Goal: Task Accomplishment & Management: Complete application form

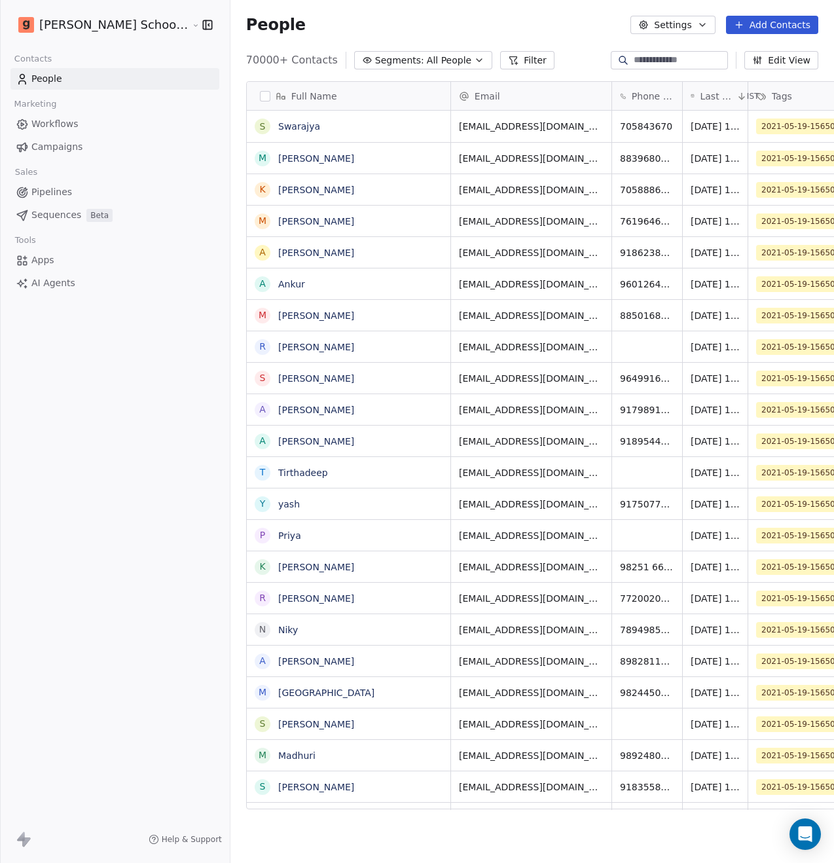
scroll to position [749, 636]
click at [72, 142] on span "Campaigns" at bounding box center [56, 147] width 51 height 14
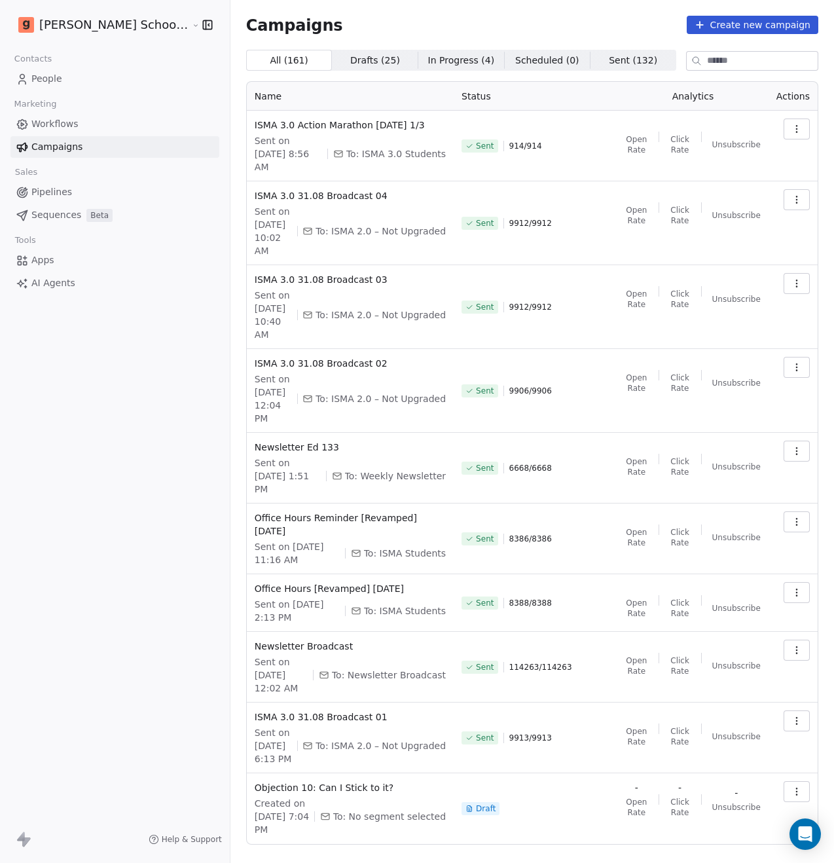
click at [72, 123] on span "Workflows" at bounding box center [54, 124] width 47 height 14
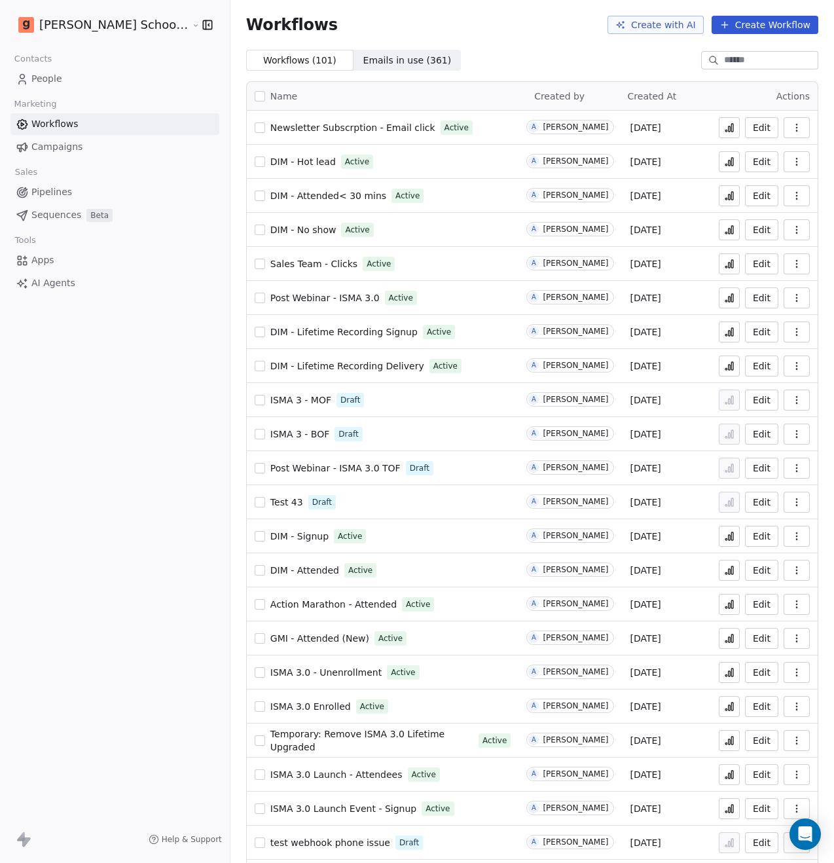
click at [56, 85] on span "People" at bounding box center [46, 79] width 31 height 14
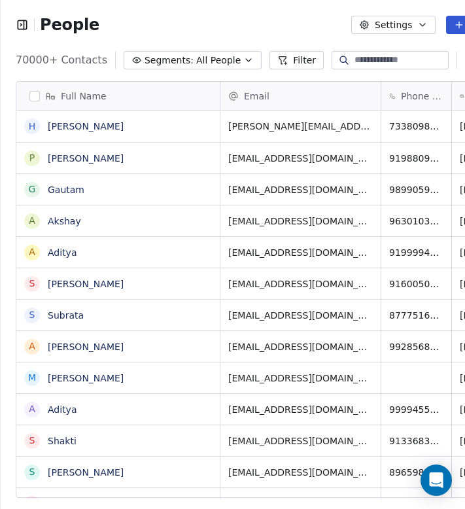
scroll to position [439, 541]
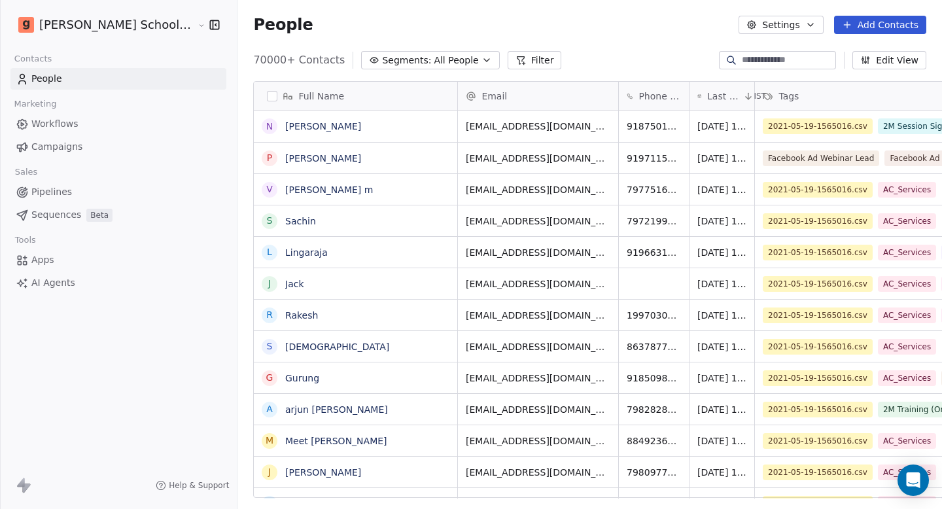
scroll to position [439, 740]
click at [781, 24] on button "Settings" at bounding box center [781, 25] width 84 height 18
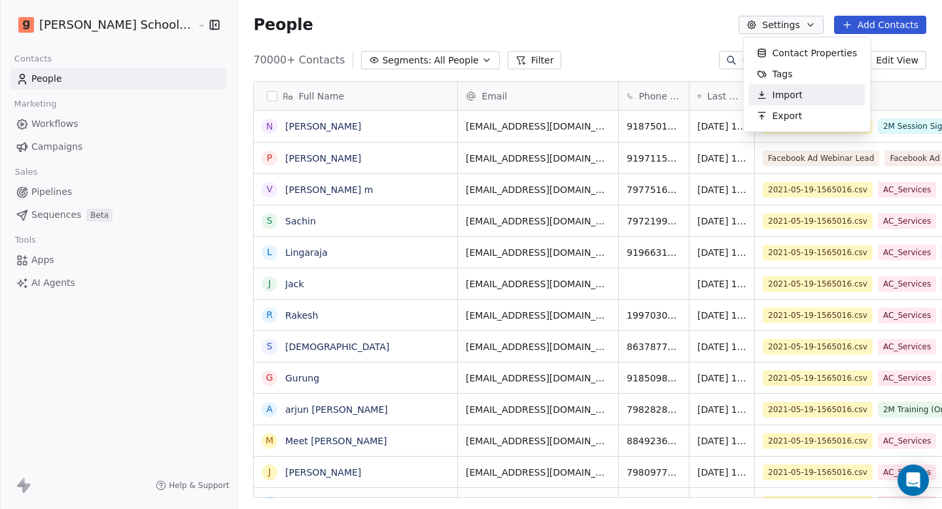
click at [774, 96] on span "Import" at bounding box center [788, 95] width 30 height 14
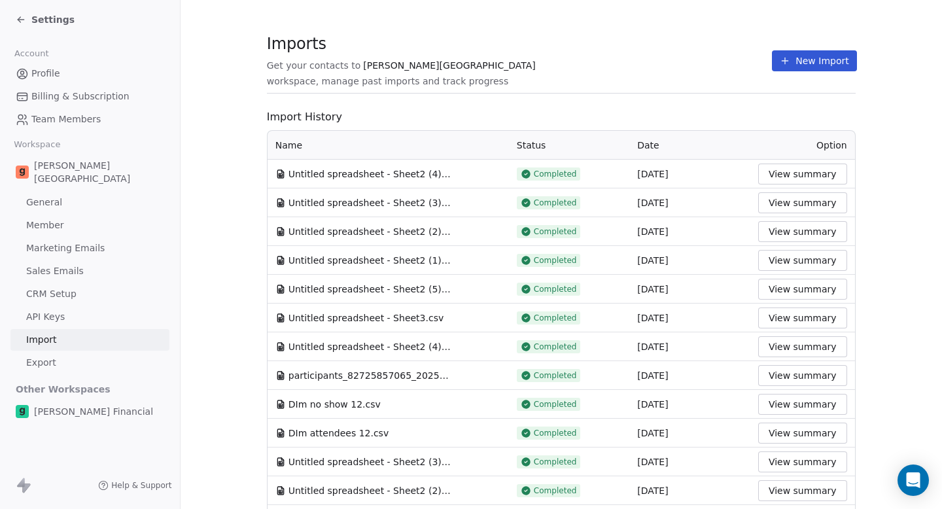
click at [794, 55] on button "New Import" at bounding box center [814, 60] width 84 height 21
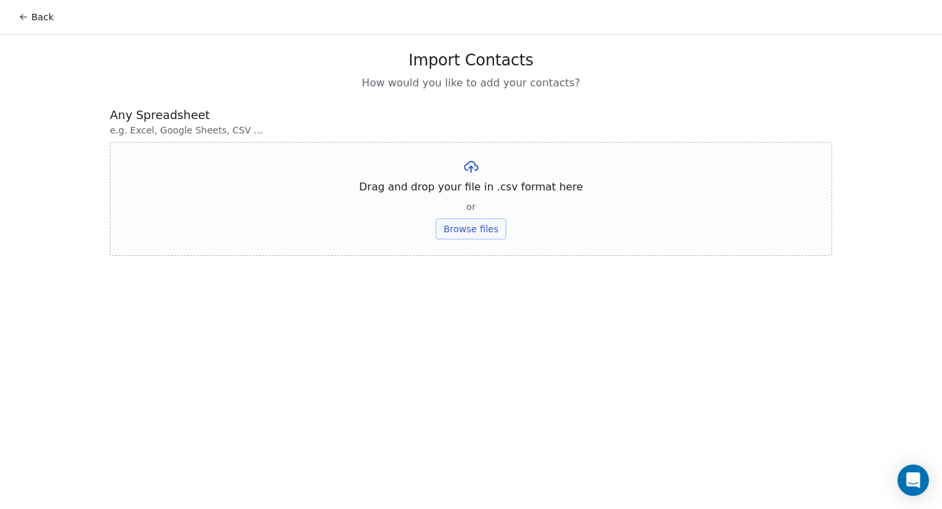
click at [488, 226] on button "Browse files" at bounding box center [471, 229] width 71 height 21
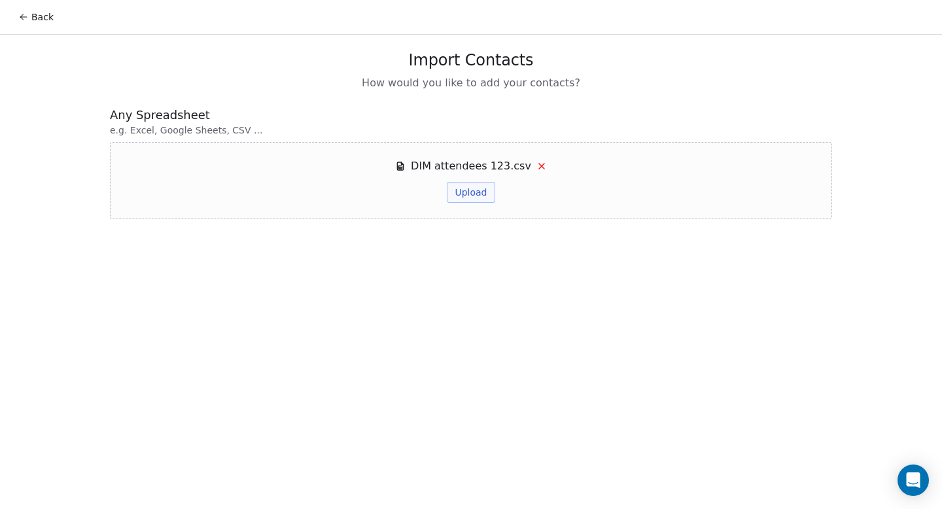
click at [480, 198] on button "Upload" at bounding box center [471, 192] width 48 height 21
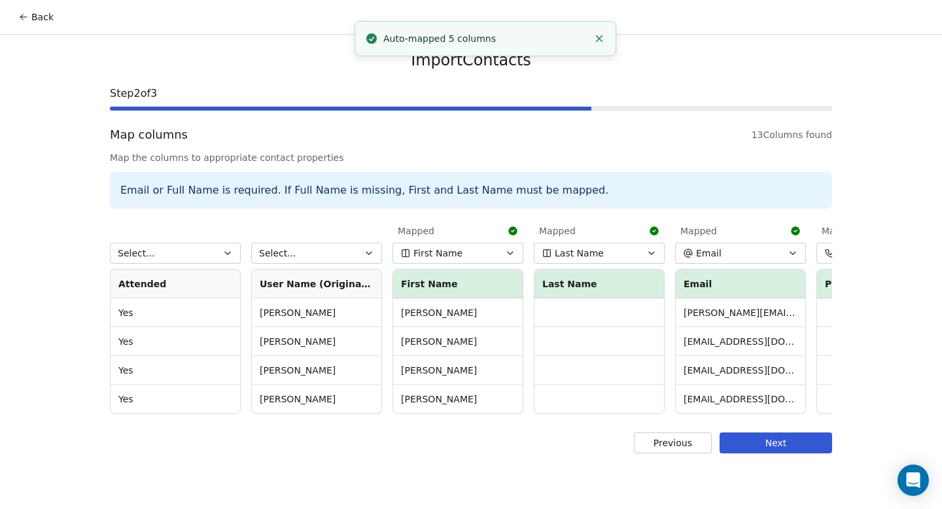
click at [440, 258] on span "First Name" at bounding box center [438, 253] width 49 height 13
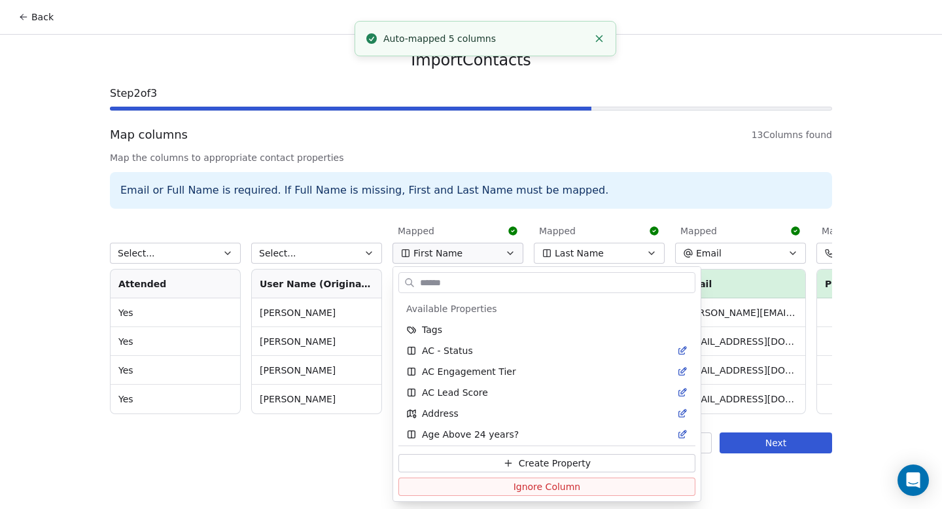
scroll to position [674, 0]
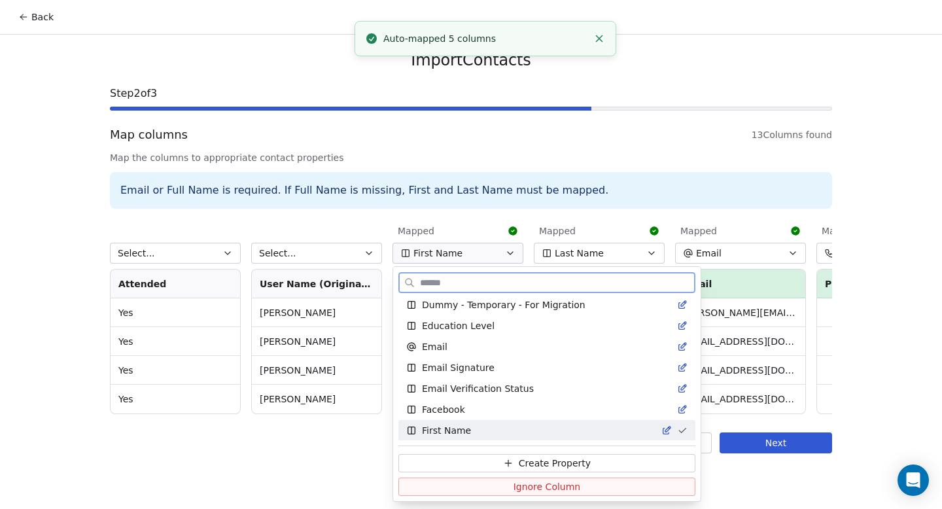
click at [442, 486] on button "Ignore Column" at bounding box center [547, 487] width 297 height 18
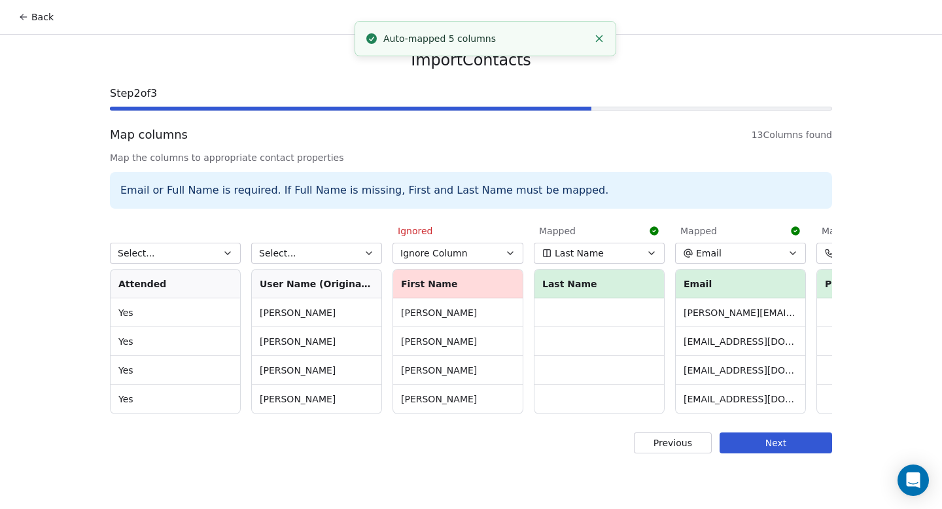
click at [590, 261] on button "Last Name" at bounding box center [599, 253] width 131 height 21
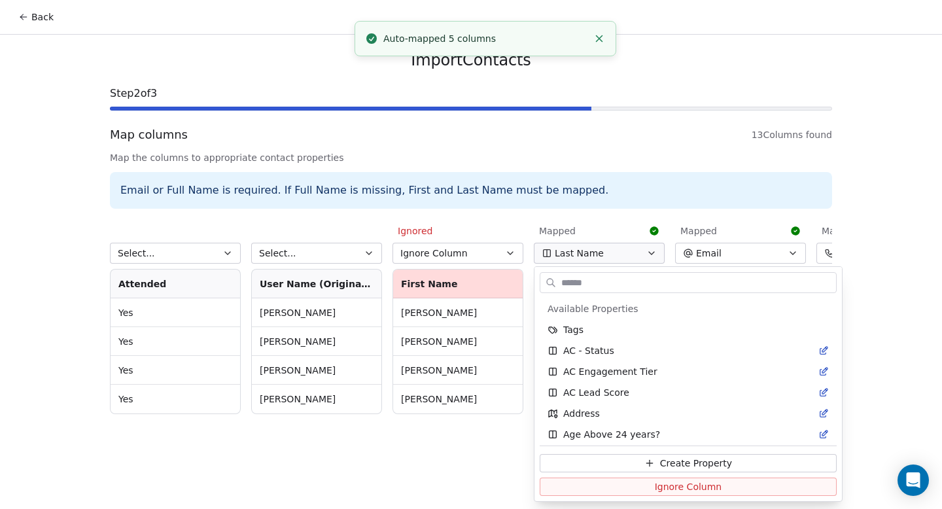
scroll to position [1470, 0]
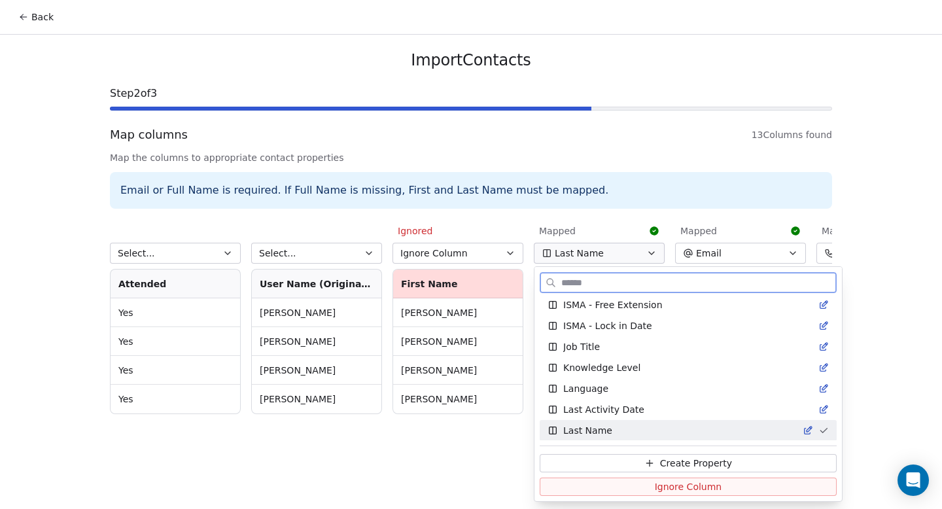
click at [590, 489] on button "Ignore Column" at bounding box center [688, 487] width 297 height 18
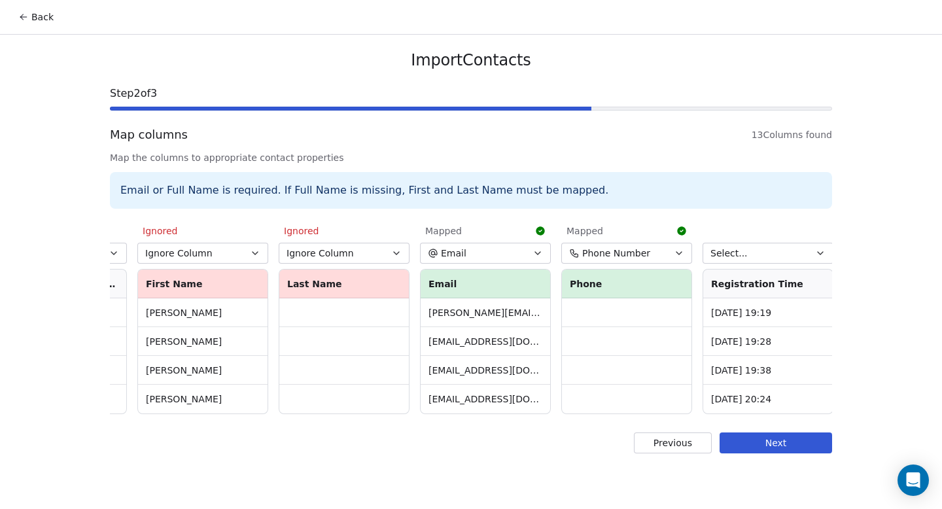
scroll to position [0, 283]
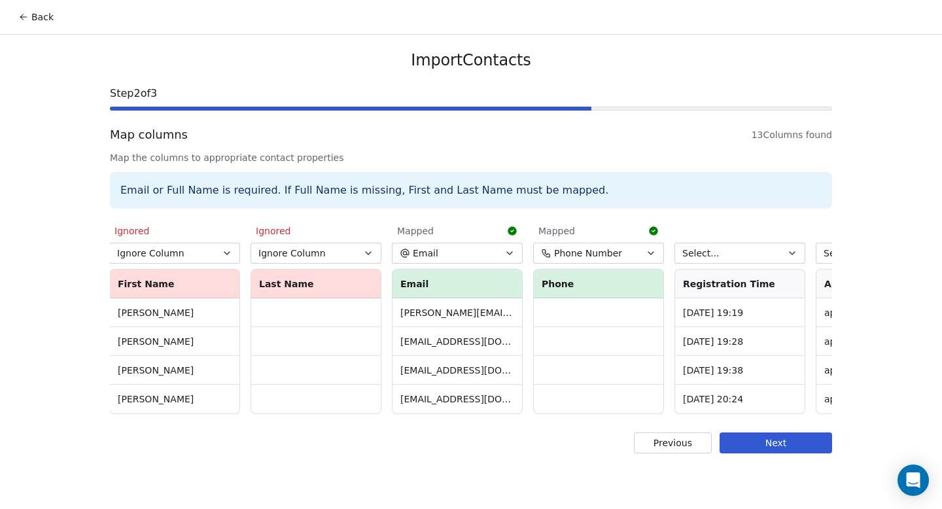
click at [588, 255] on span "Phone Number" at bounding box center [588, 253] width 68 height 13
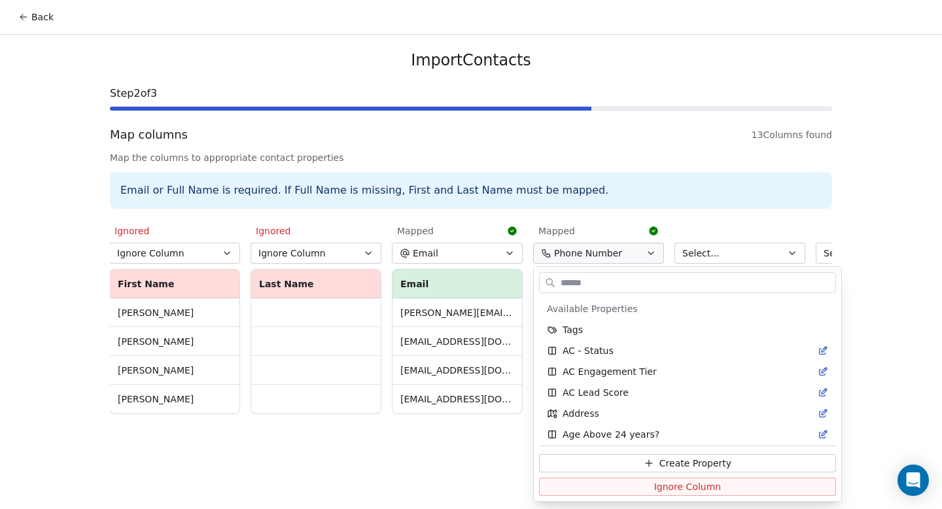
scroll to position [2098, 0]
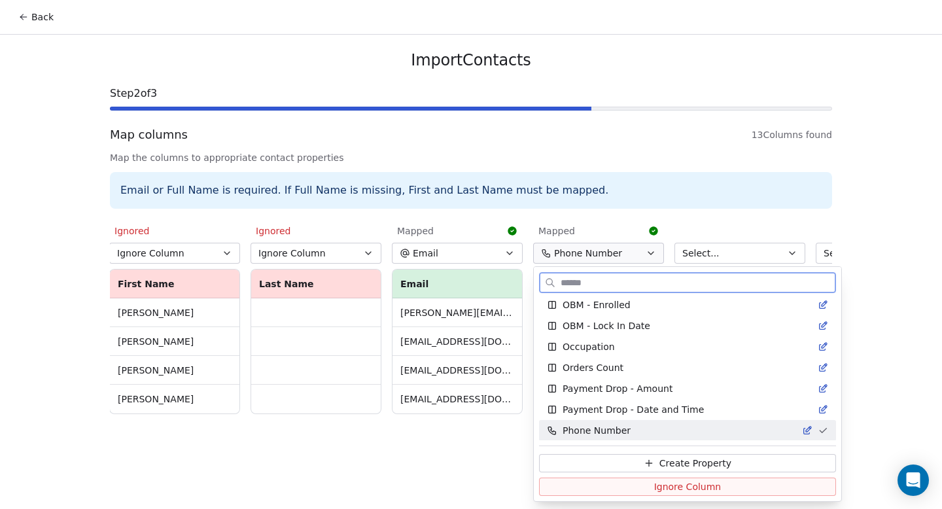
click at [586, 487] on button "Ignore Column" at bounding box center [687, 487] width 297 height 18
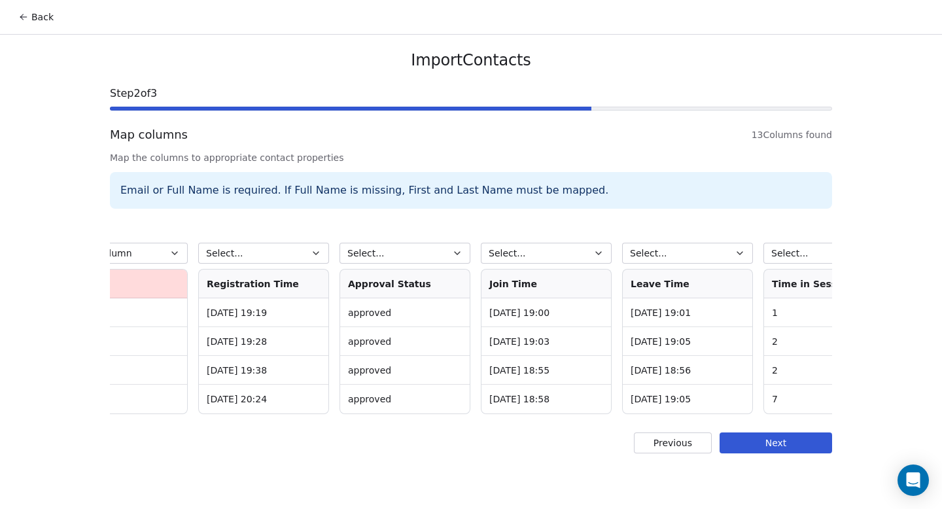
scroll to position [0, 1105]
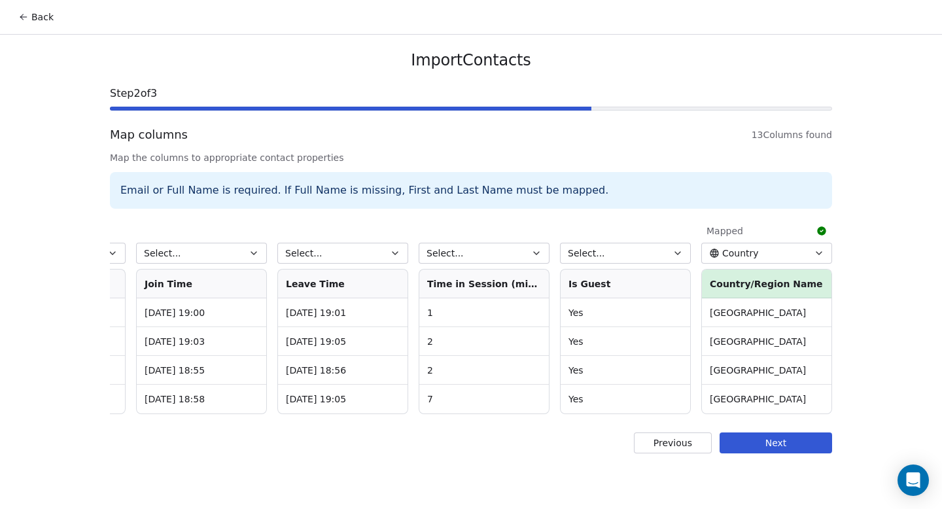
click at [761, 259] on button "Country" at bounding box center [767, 253] width 131 height 21
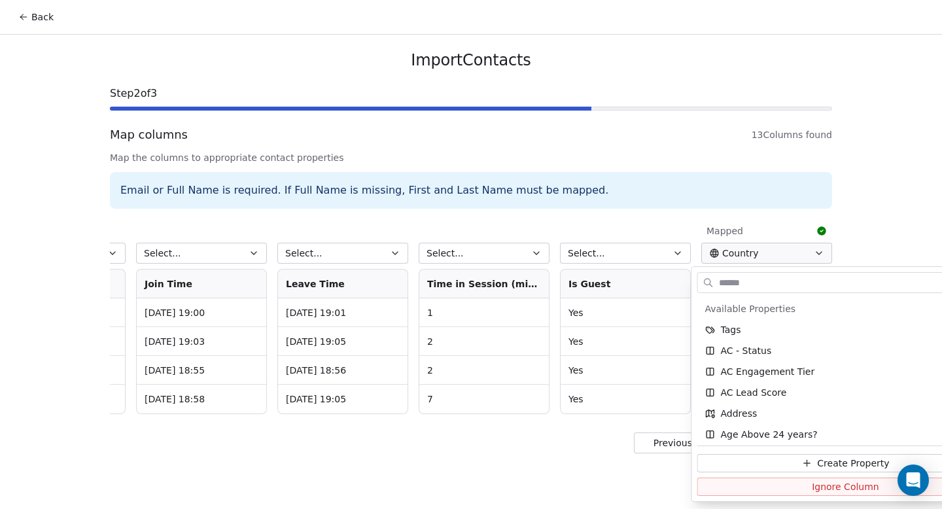
scroll to position [234, 0]
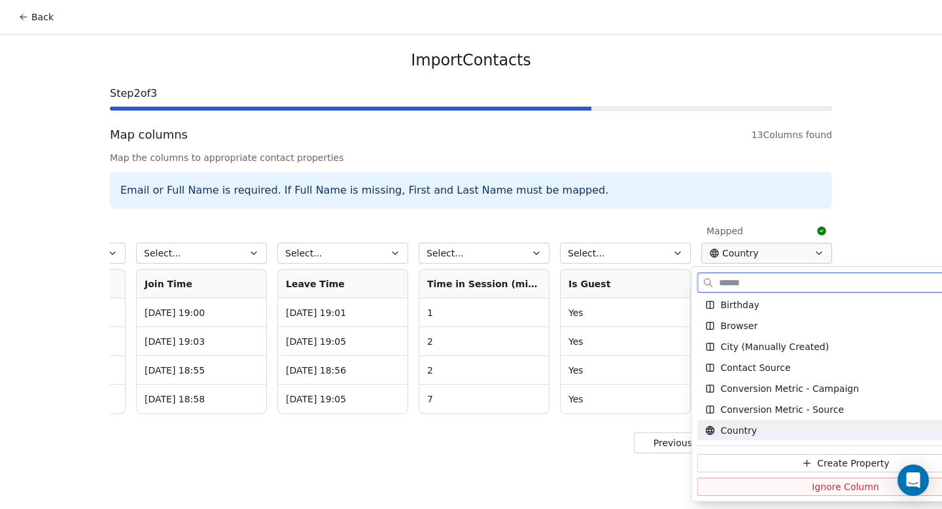
click at [749, 485] on button "Ignore Column" at bounding box center [846, 487] width 297 height 18
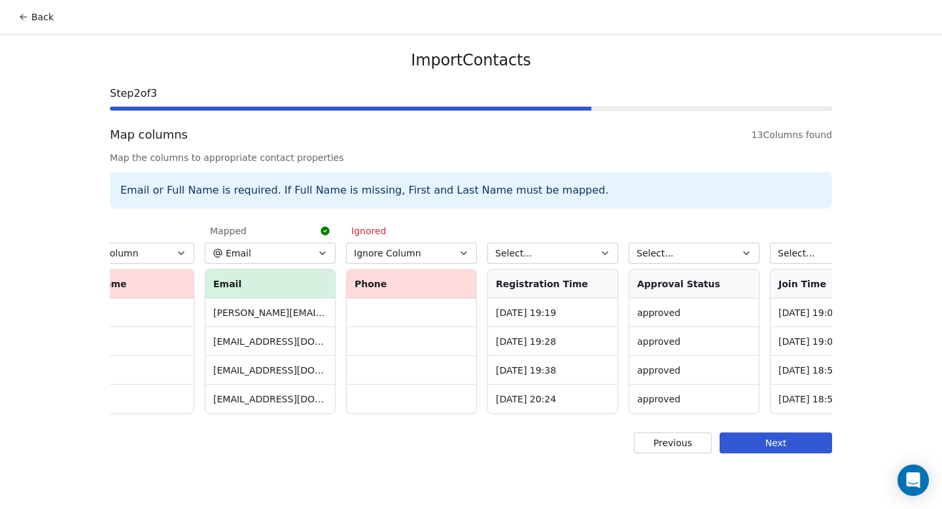
scroll to position [0, 279]
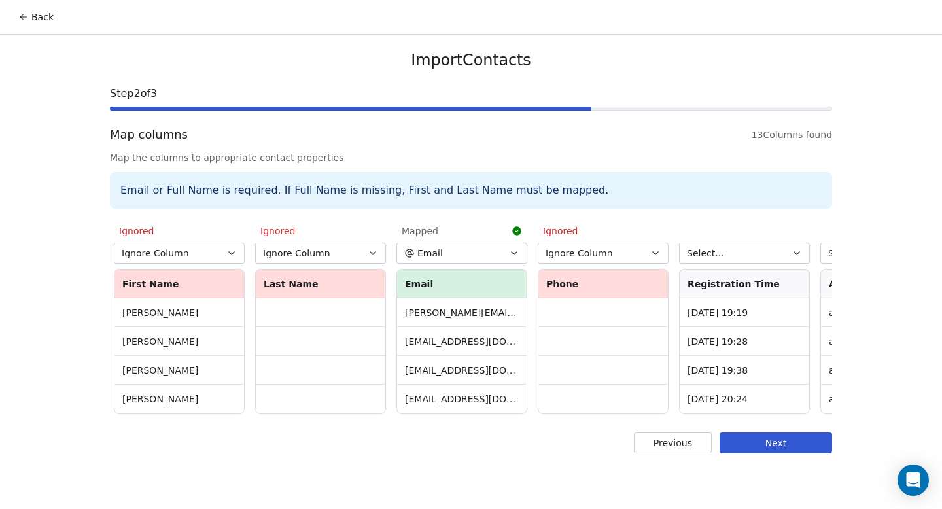
click at [775, 454] on button "Next" at bounding box center [776, 443] width 113 height 21
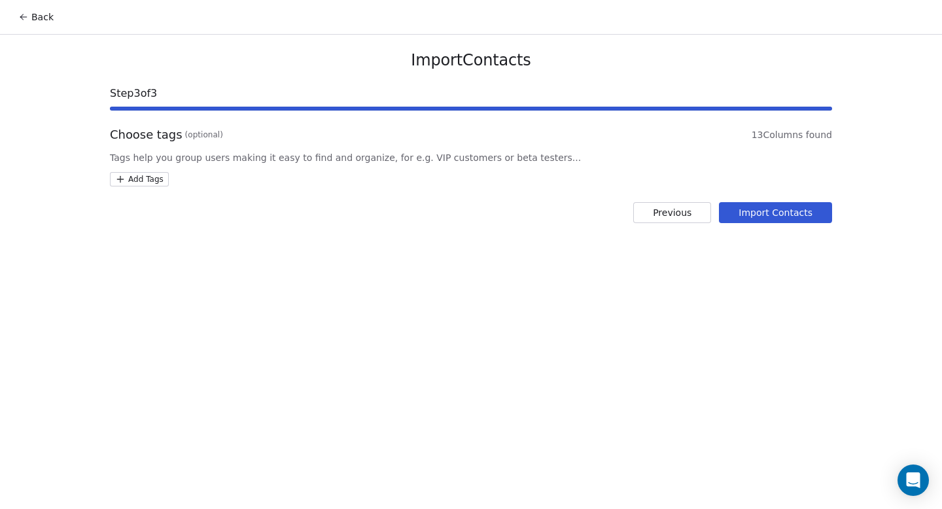
click at [147, 179] on html "Back Import Contacts Step 3 of 3 Choose tags (optional) 13 Columns found Tags h…" at bounding box center [471, 254] width 942 height 509
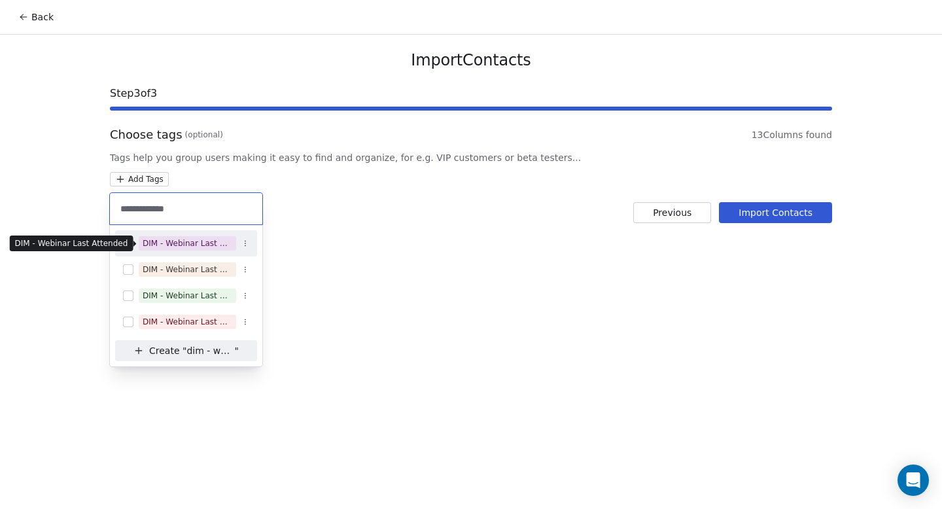
type input "**********"
click at [187, 245] on div "DIM - Webinar Last Attended" at bounding box center [188, 244] width 90 height 12
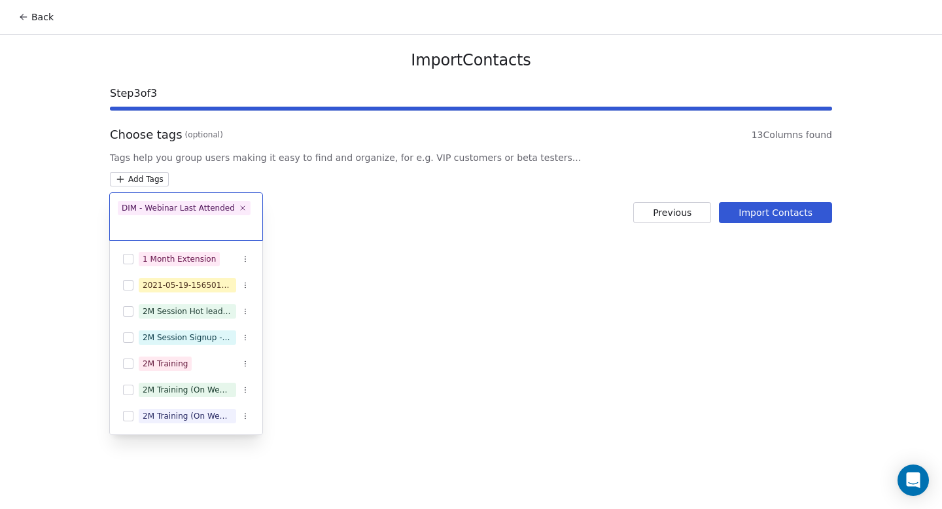
click at [452, 259] on html "Back Import Contacts Step 3 of 3 Choose tags (optional) 13 Columns found Tags h…" at bounding box center [471, 254] width 942 height 509
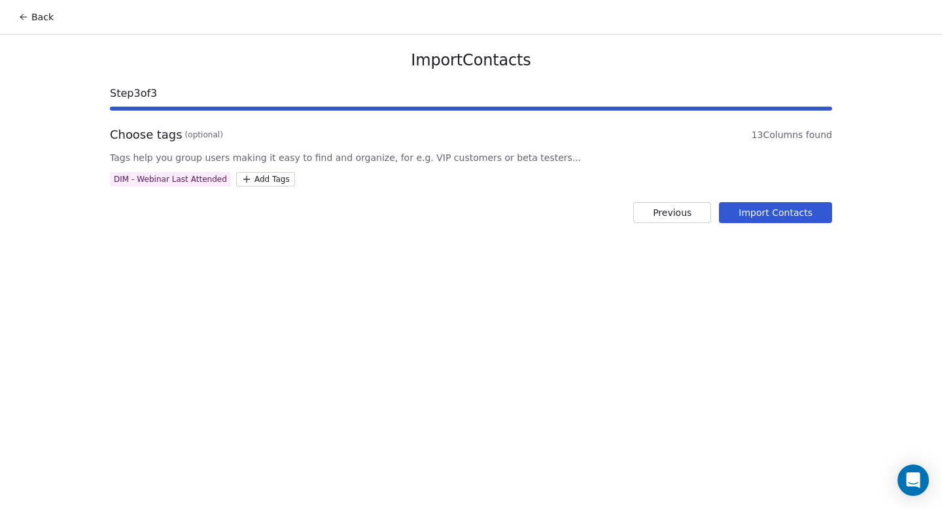
click at [750, 220] on button "Import Contacts" at bounding box center [775, 212] width 113 height 21
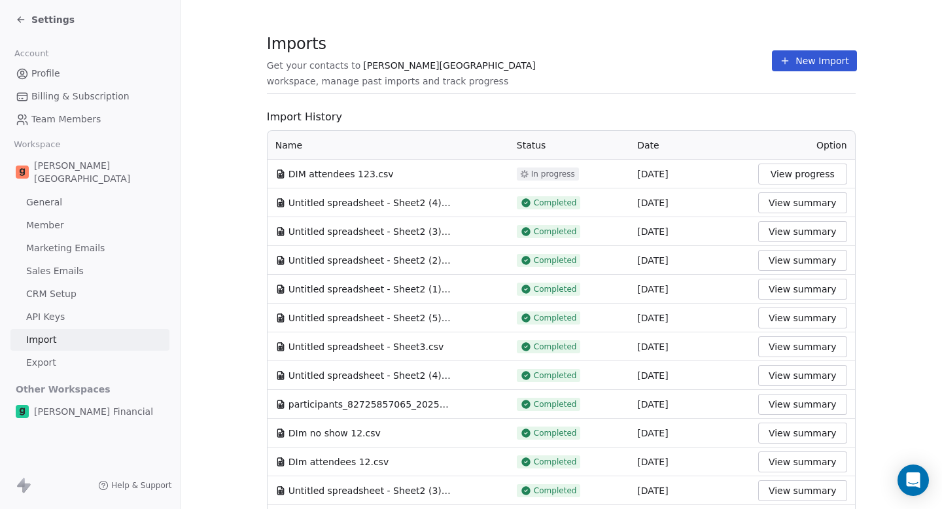
click at [785, 63] on icon at bounding box center [785, 61] width 0 height 6
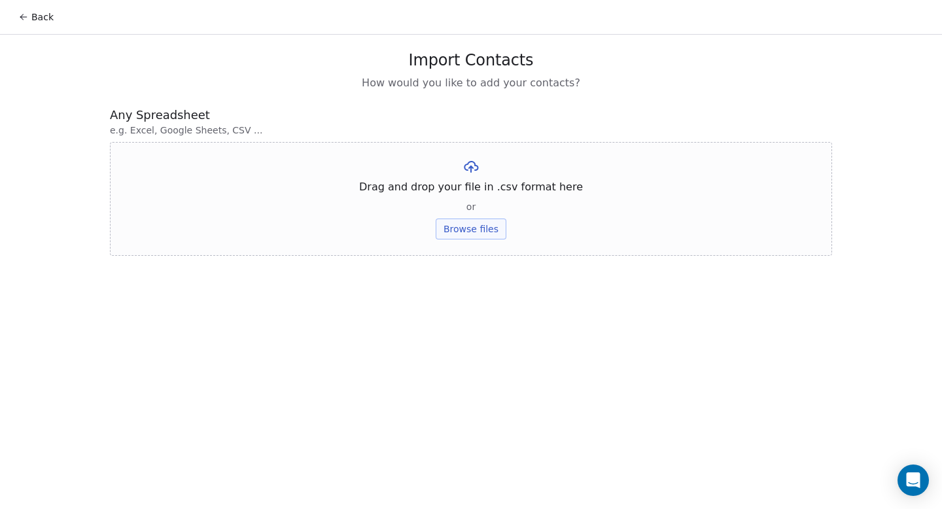
click at [497, 238] on button "Browse files" at bounding box center [471, 229] width 71 height 21
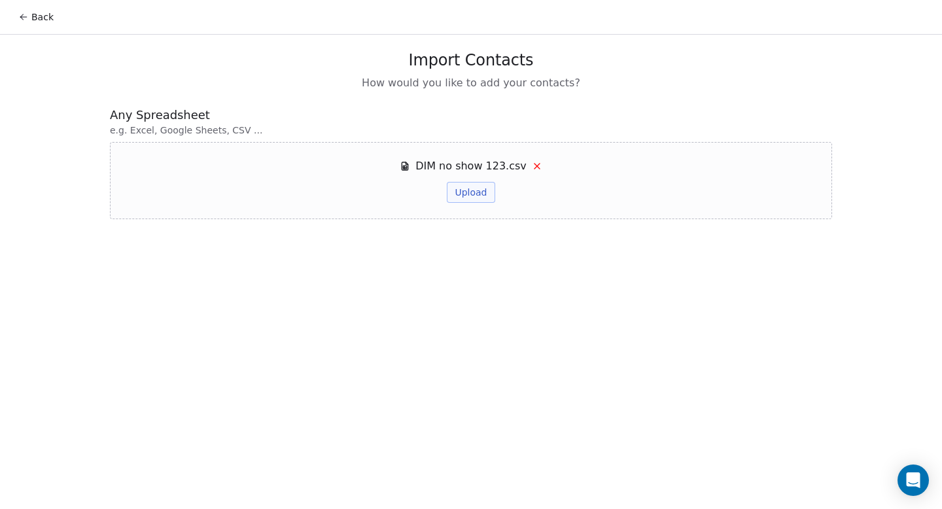
click at [477, 196] on button "Upload" at bounding box center [471, 192] width 48 height 21
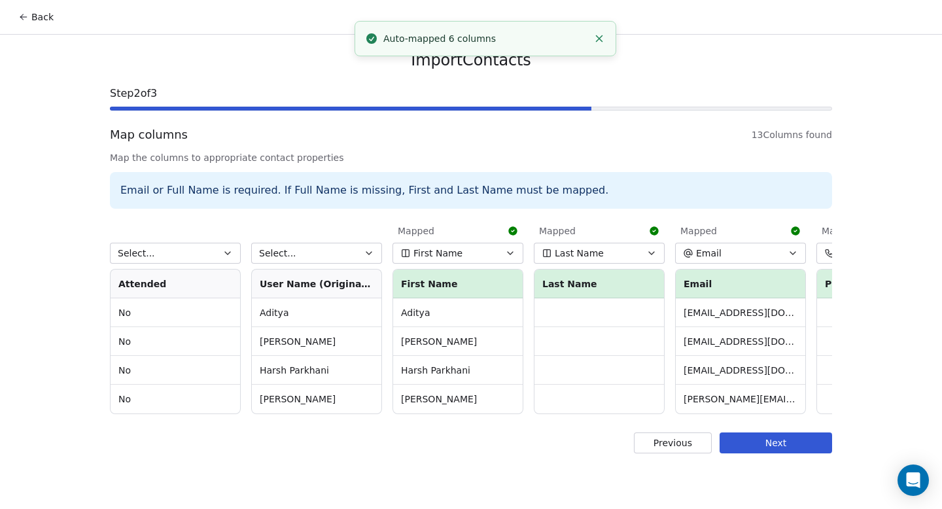
click at [475, 259] on button "First Name" at bounding box center [458, 253] width 131 height 21
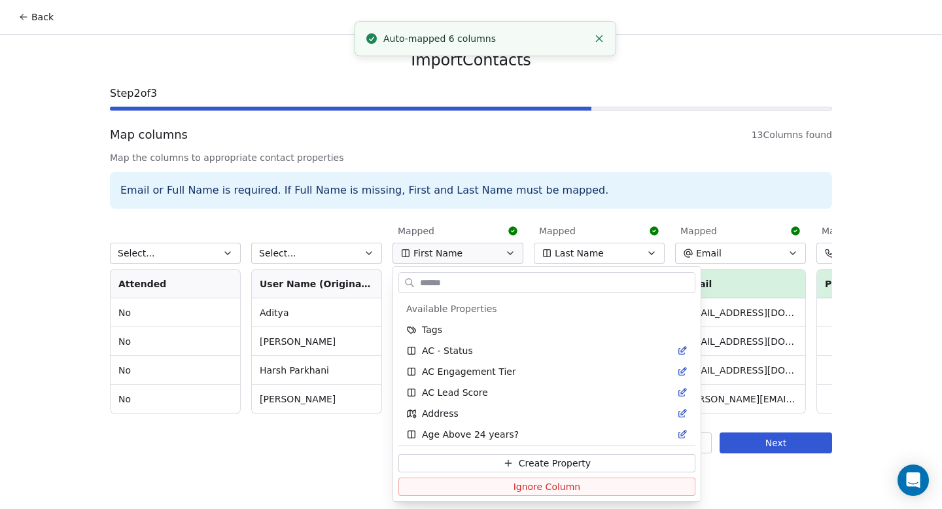
scroll to position [674, 0]
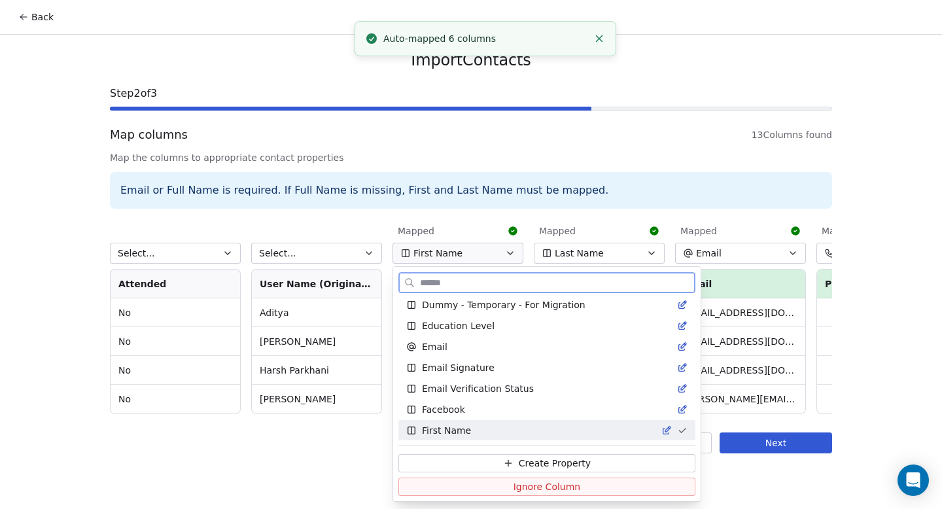
click at [463, 489] on button "Ignore Column" at bounding box center [547, 487] width 297 height 18
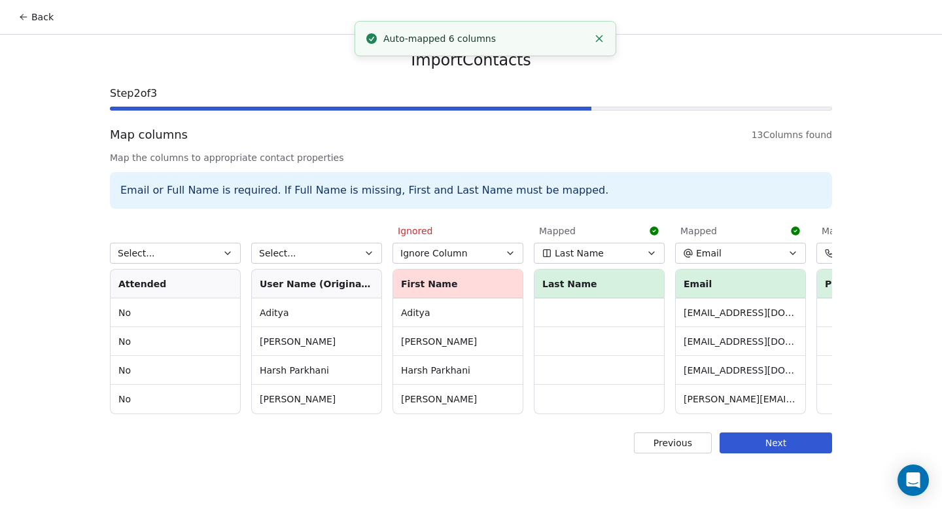
click at [615, 250] on button "Last Name" at bounding box center [599, 253] width 131 height 21
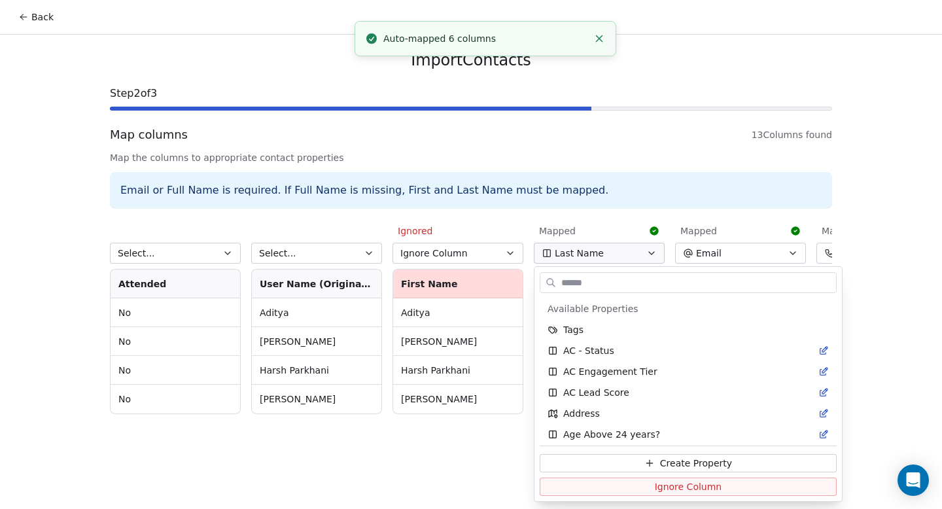
scroll to position [1470, 0]
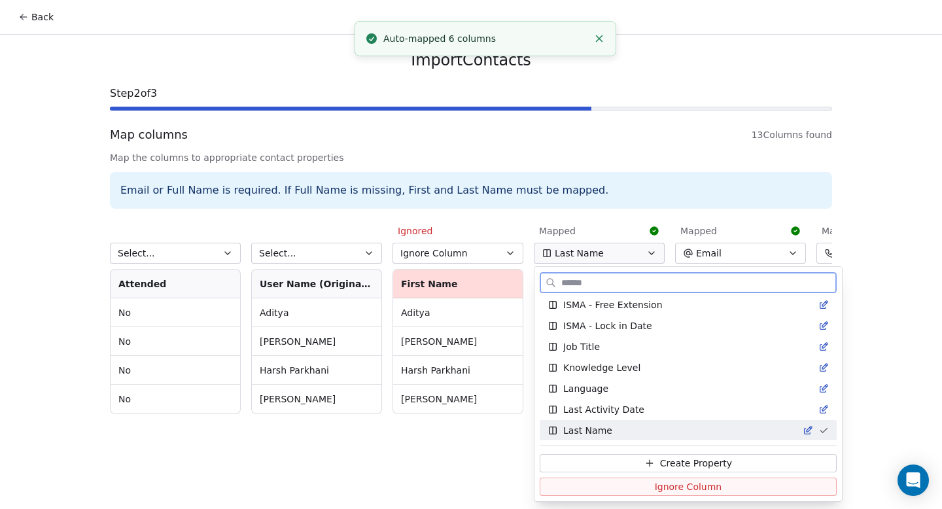
click at [615, 484] on button "Ignore Column" at bounding box center [688, 487] width 297 height 18
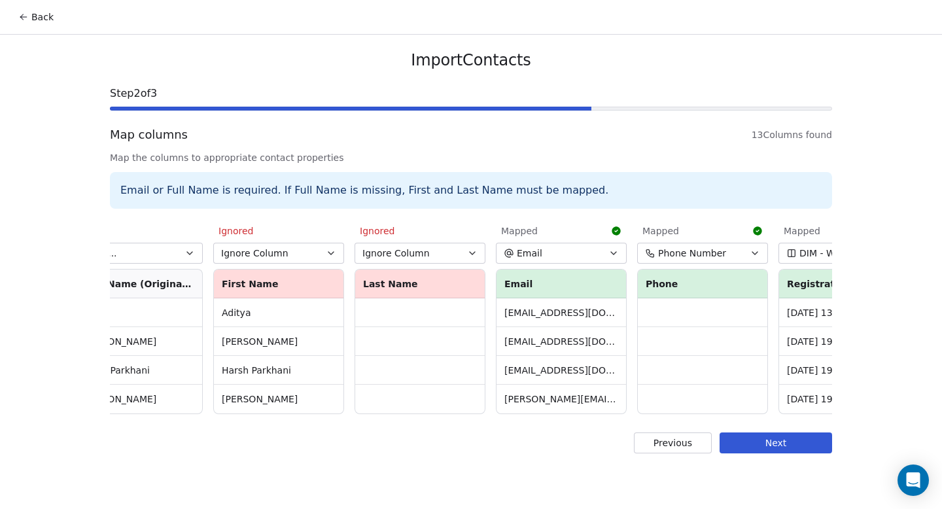
scroll to position [0, 300]
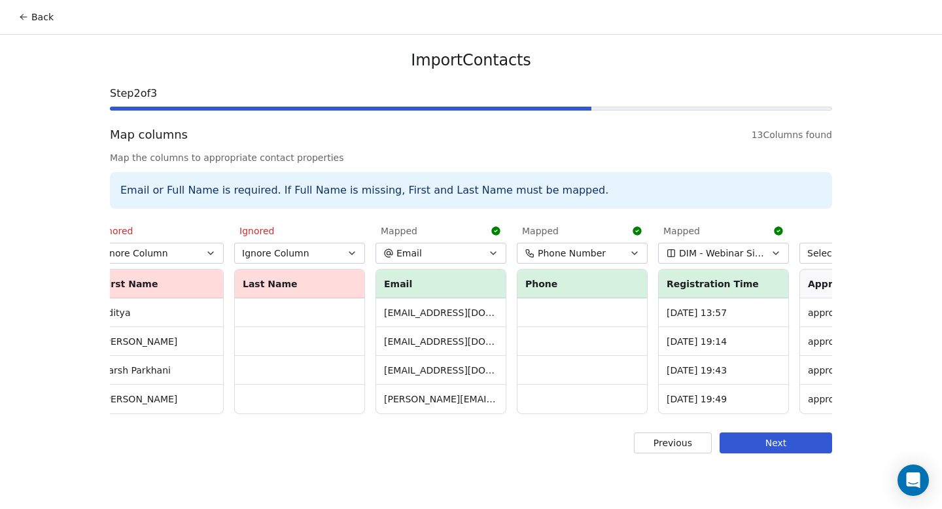
click at [587, 247] on span "Phone Number" at bounding box center [572, 253] width 68 height 13
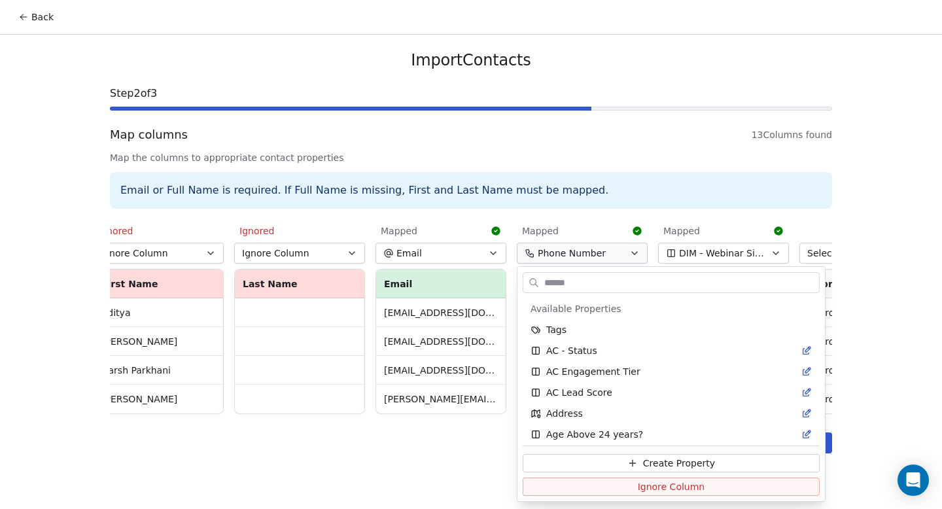
scroll to position [2098, 0]
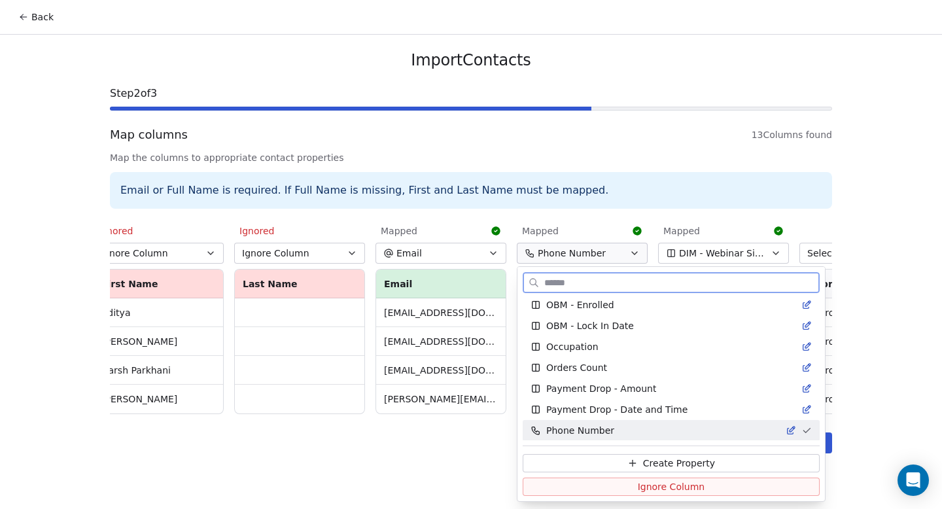
click at [592, 489] on button "Ignore Column" at bounding box center [671, 487] width 297 height 18
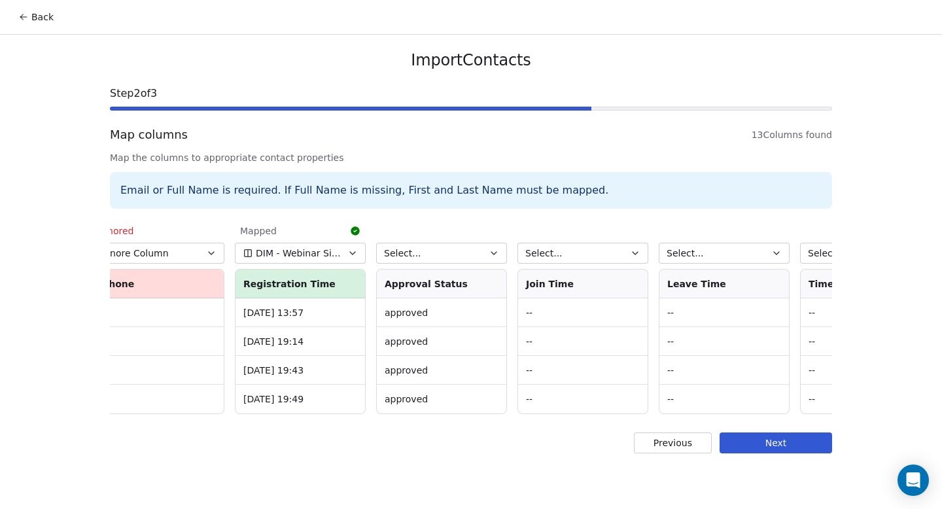
scroll to position [0, 652]
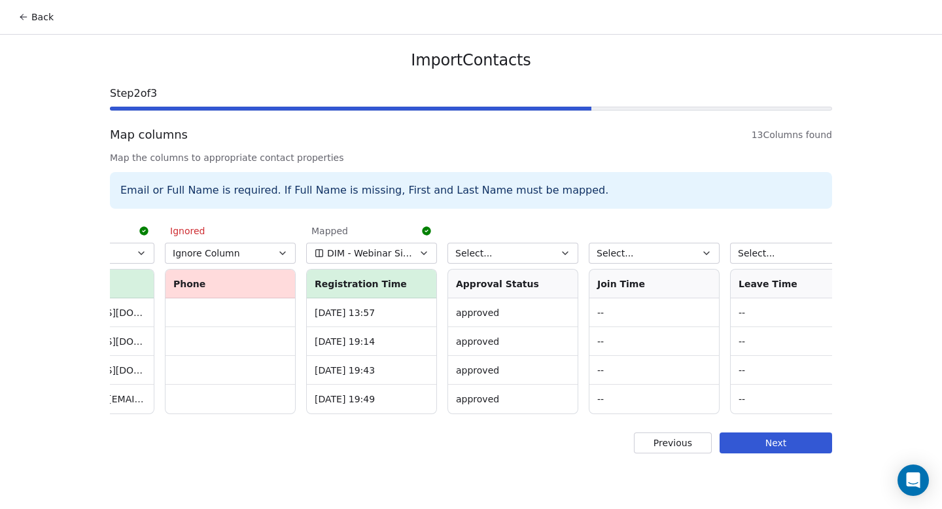
click at [414, 248] on button "DIM - Webinar Signup Time" at bounding box center [371, 253] width 131 height 21
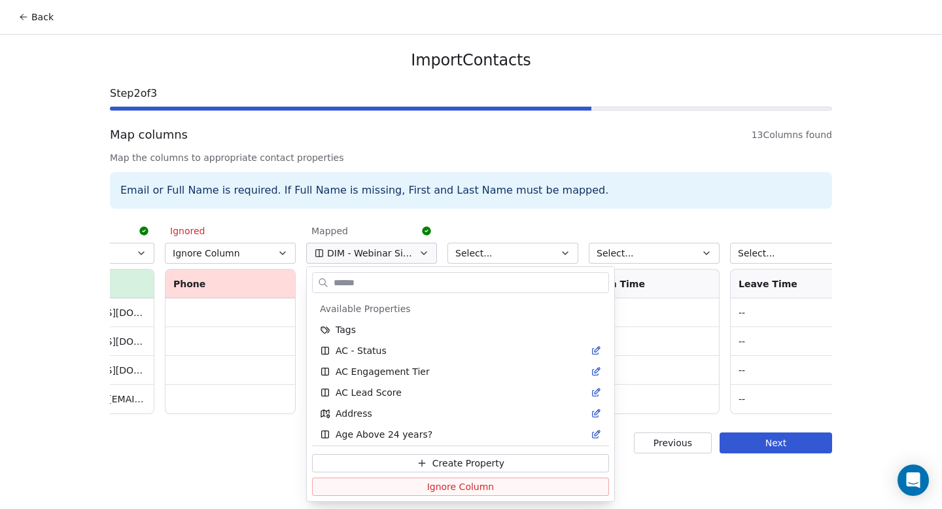
scroll to position [507, 0]
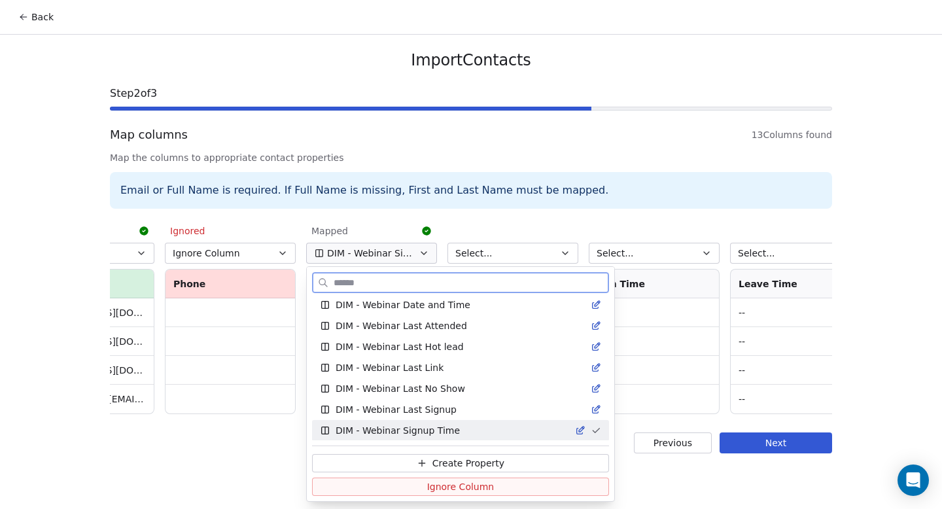
click at [442, 488] on span "Ignore Column" at bounding box center [460, 486] width 67 height 13
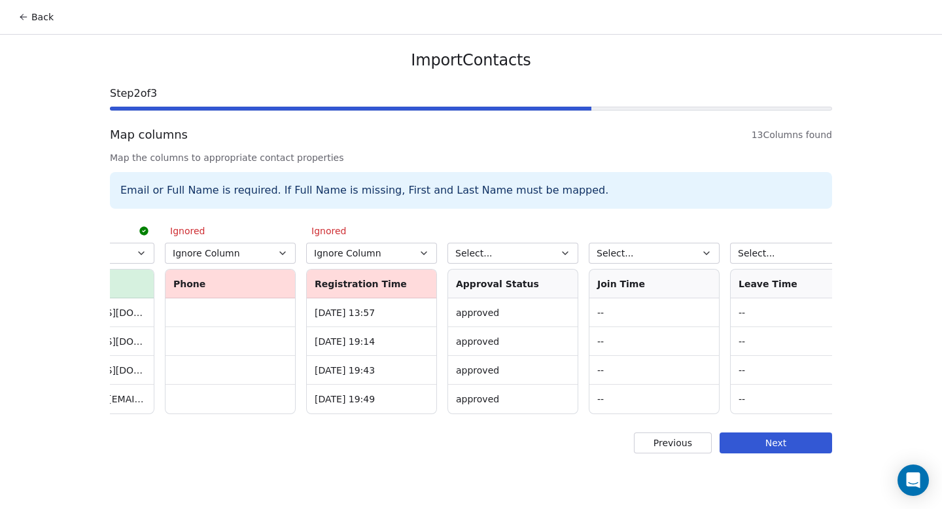
scroll to position [0, 1105]
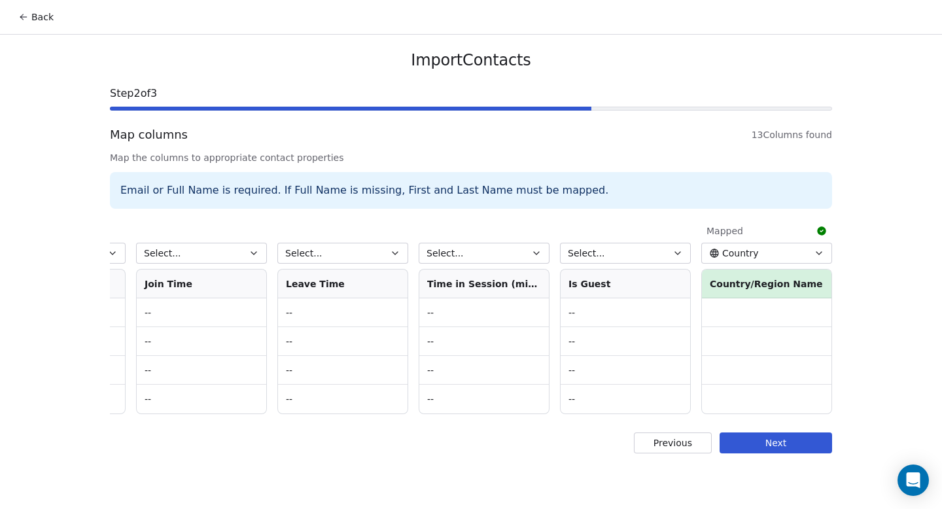
click at [744, 257] on span "Country" at bounding box center [741, 253] width 37 height 13
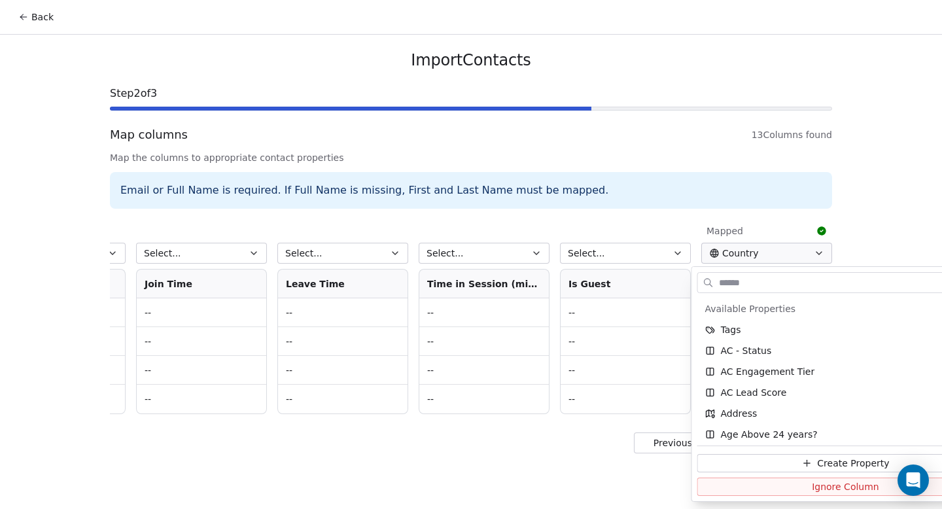
scroll to position [234, 0]
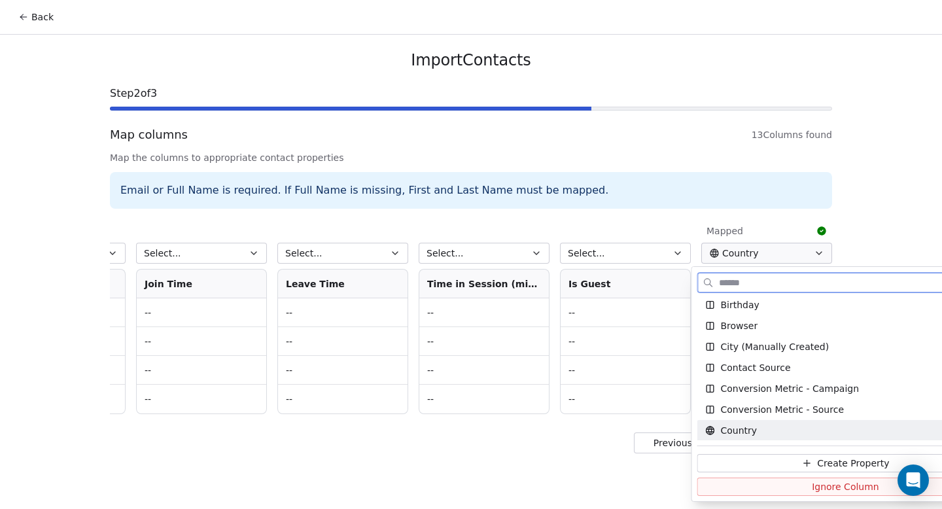
click at [728, 487] on button "Ignore Column" at bounding box center [846, 487] width 297 height 18
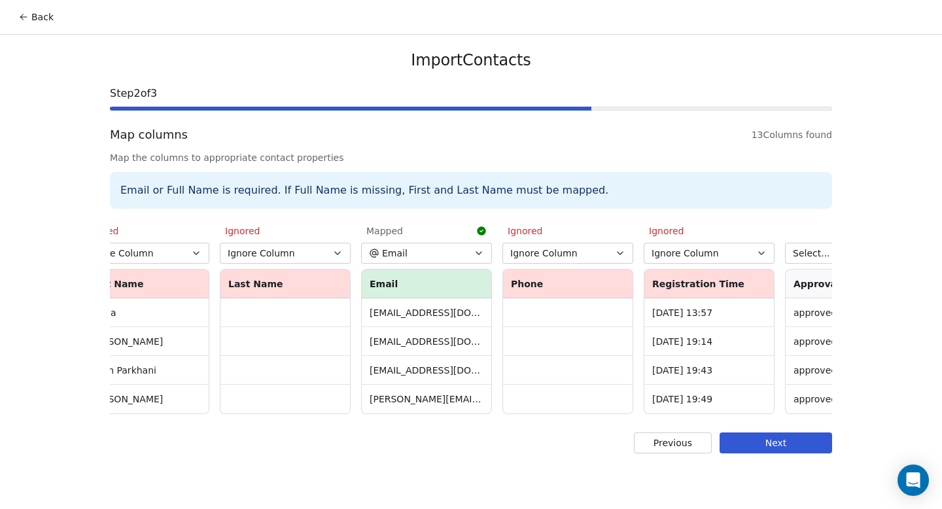
scroll to position [0, 241]
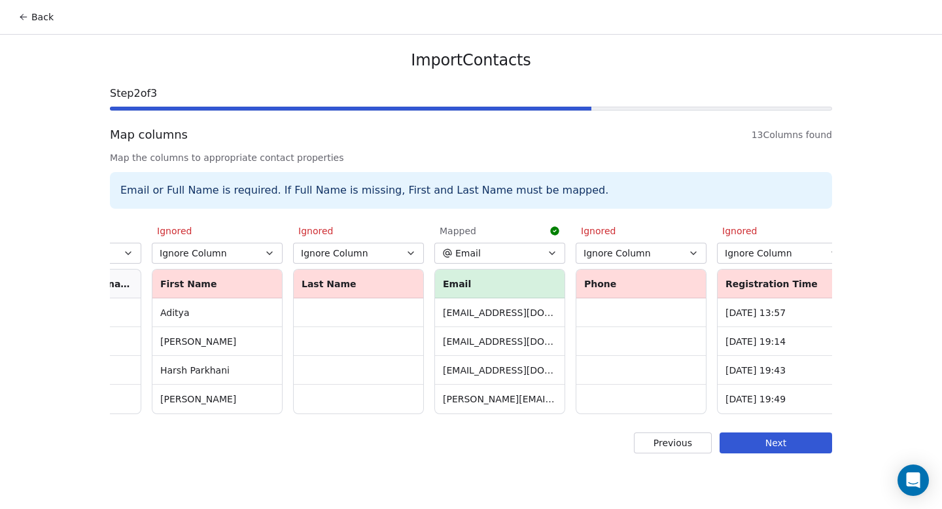
click at [751, 451] on button "Next" at bounding box center [776, 443] width 113 height 21
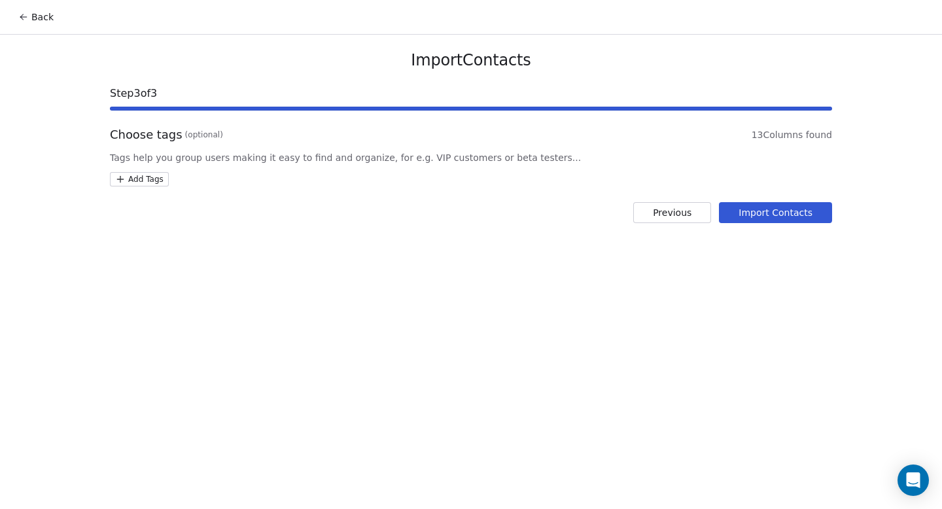
click at [143, 182] on html "Back Import Contacts Step 3 of 3 Choose tags (optional) 13 Columns found Tags h…" at bounding box center [471, 254] width 942 height 509
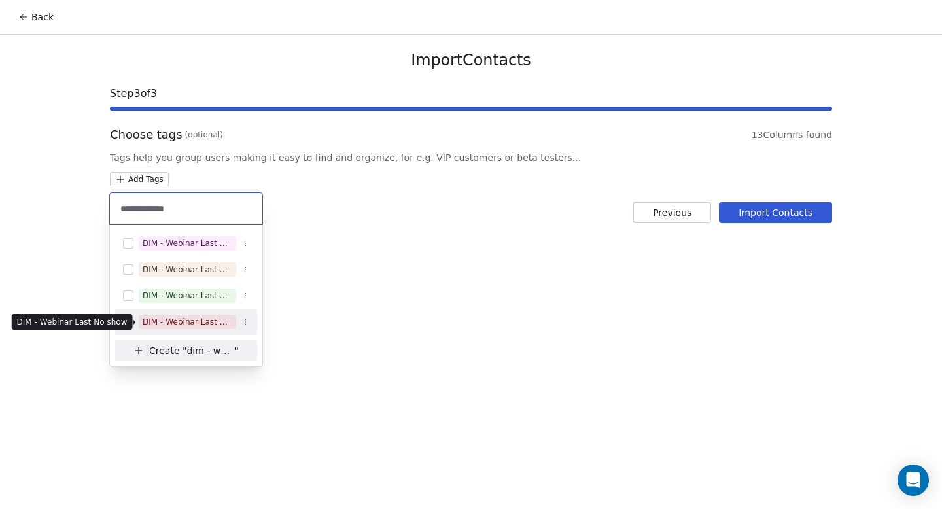
type input "**********"
click at [187, 329] on span "DIM - Webinar Last No show" at bounding box center [188, 322] width 98 height 14
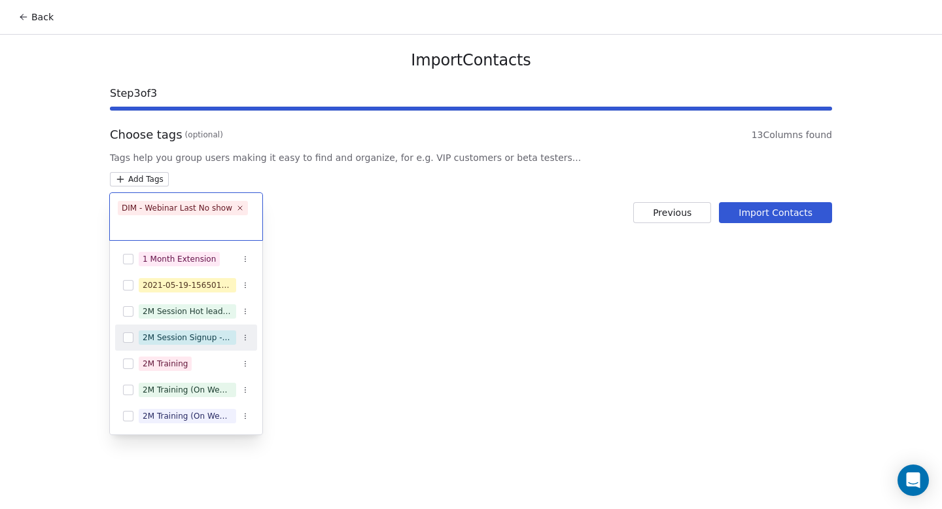
click at [411, 356] on html "Back Import Contacts Step 3 of 3 Choose tags (optional) 13 Columns found Tags h…" at bounding box center [471, 254] width 942 height 509
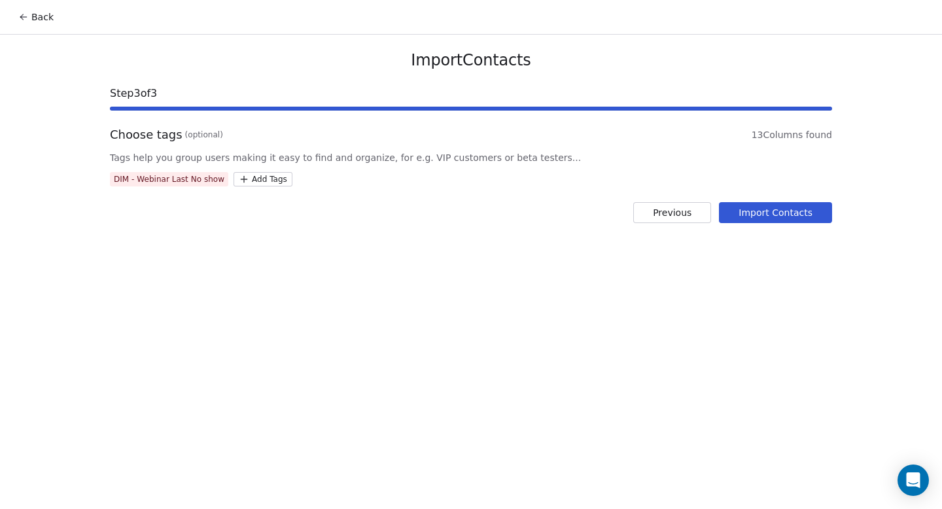
click at [800, 217] on button "Import Contacts" at bounding box center [775, 212] width 113 height 21
